Goal: Navigation & Orientation: Find specific page/section

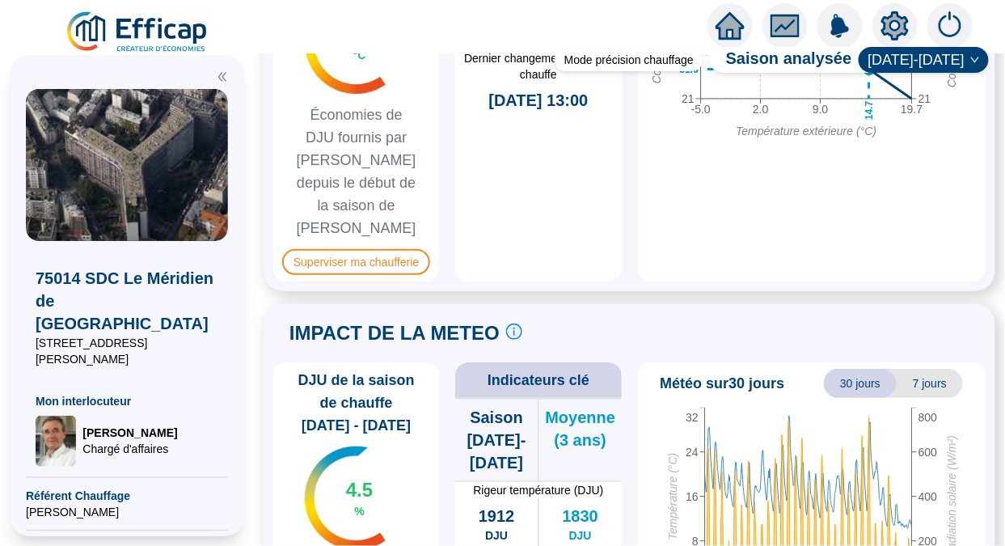
scroll to position [1464, 0]
